Goal: Check status: Check status

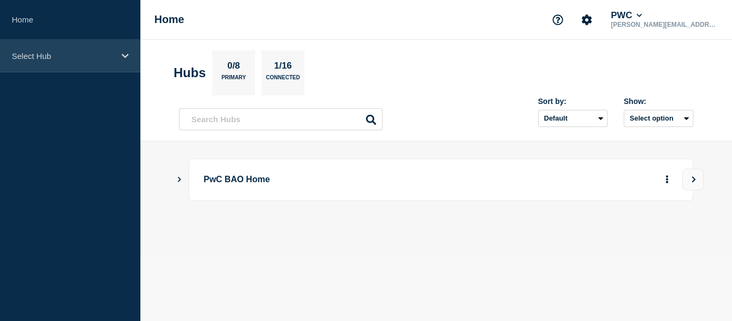
click at [78, 48] on div "Select Hub" at bounding box center [70, 56] width 140 height 33
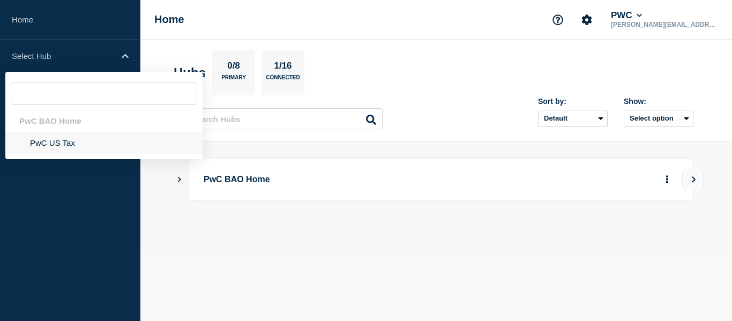
click at [49, 146] on li "PwC US Tax" at bounding box center [103, 143] width 197 height 22
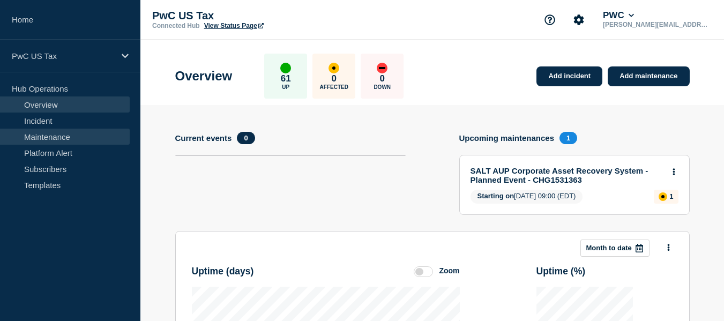
click at [56, 140] on link "Maintenance" at bounding box center [65, 137] width 130 height 16
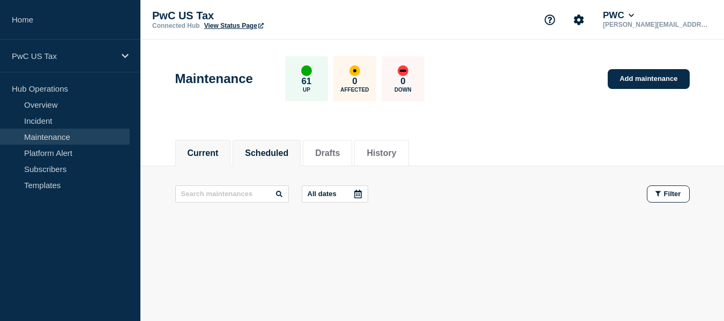
click at [288, 150] on button "Scheduled" at bounding box center [266, 153] width 43 height 10
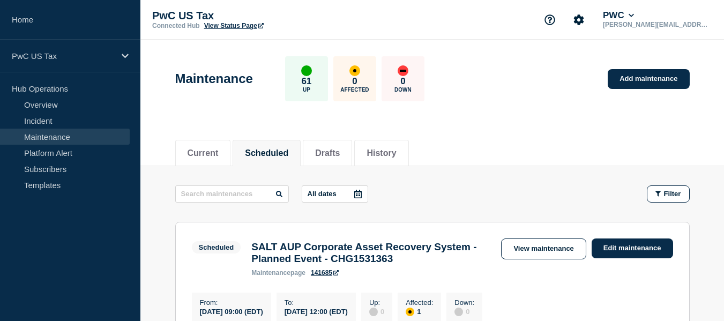
scroll to position [161, 0]
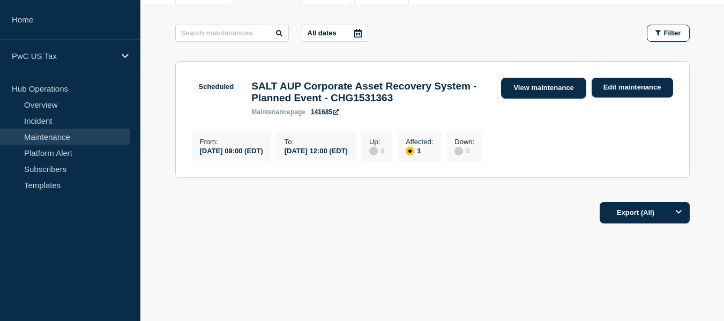
click at [552, 90] on link "View maintenance" at bounding box center [543, 88] width 85 height 21
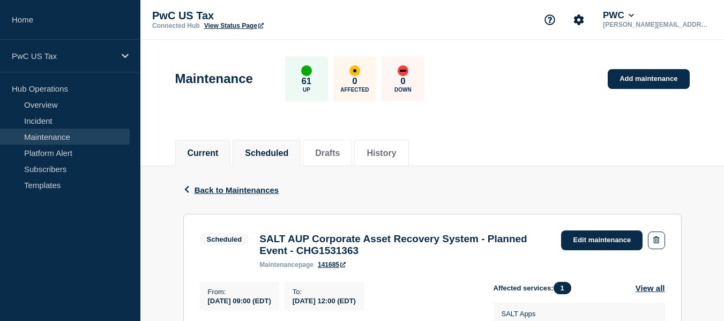
click at [201, 162] on li "Current" at bounding box center [203, 153] width 56 height 26
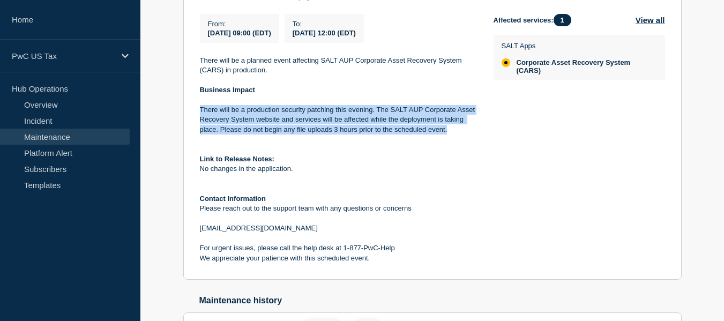
scroll to position [54, 0]
